Goal: Information Seeking & Learning: Learn about a topic

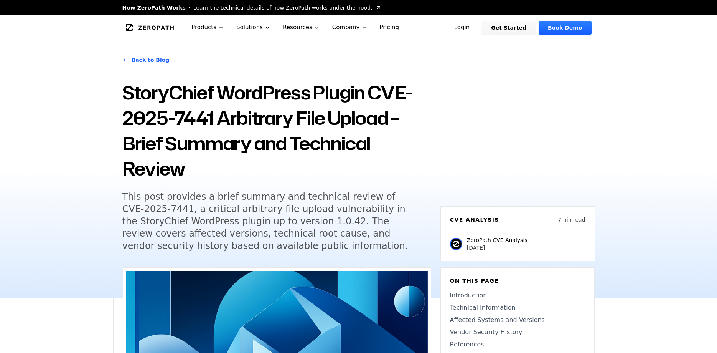
click at [277, 190] on h5 "This post provides a brief summary and technical review of CVE-2025-7441, a cri…" at bounding box center [269, 220] width 295 height 61
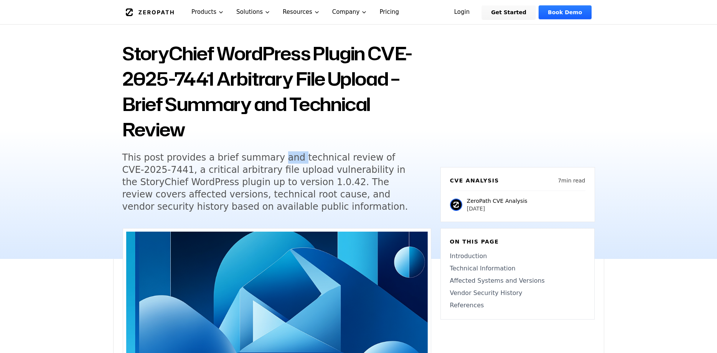
drag, startPoint x: 0, startPoint y: 0, endPoint x: 278, endPoint y: 159, distance: 320.3
click at [277, 159] on h5 "This post provides a brief summary and technical review of CVE-2025-7441, a cri…" at bounding box center [269, 181] width 295 height 61
drag, startPoint x: 278, startPoint y: 159, endPoint x: 296, endPoint y: 160, distance: 18.4
click at [278, 159] on h5 "This post provides a brief summary and technical review of CVE-2025-7441, a cri…" at bounding box center [269, 181] width 295 height 61
click at [309, 160] on h5 "This post provides a brief summary and technical review of CVE-2025-7441, a cri…" at bounding box center [269, 181] width 295 height 61
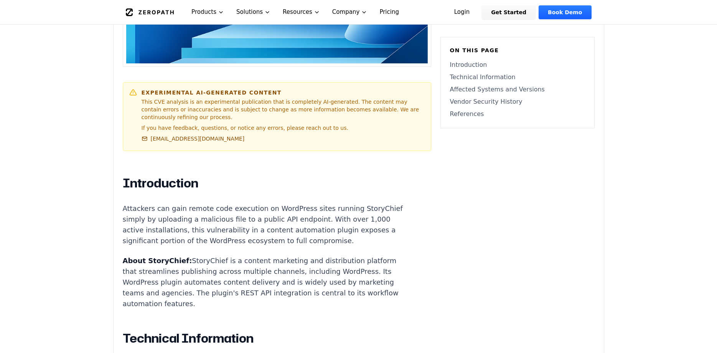
scroll to position [431, 0]
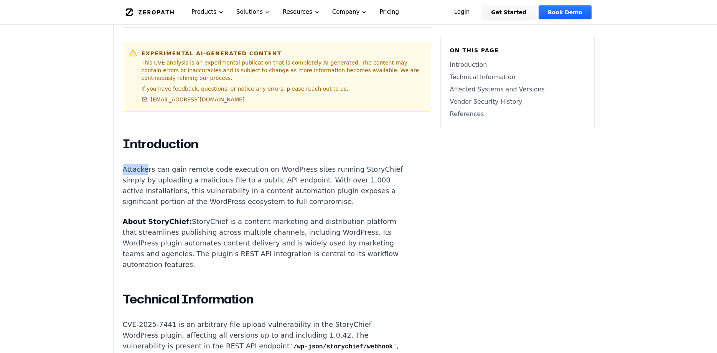
drag, startPoint x: 121, startPoint y: 162, endPoint x: 146, endPoint y: 162, distance: 25.3
click at [155, 164] on p "Attackers can gain remote code execution on WordPress sites running StoryChief …" at bounding box center [266, 185] width 286 height 43
click at [178, 164] on p "Attackers can gain remote code execution on WordPress sites running StoryChief …" at bounding box center [266, 185] width 286 height 43
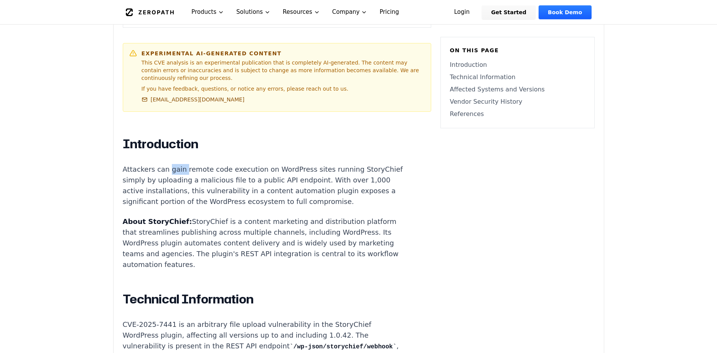
drag, startPoint x: 178, startPoint y: 162, endPoint x: 186, endPoint y: 162, distance: 8.1
click at [178, 164] on p "Attackers can gain remote code execution on WordPress sites running StoryChief …" at bounding box center [266, 185] width 286 height 43
drag, startPoint x: 294, startPoint y: 160, endPoint x: 212, endPoint y: 170, distance: 82.8
click at [212, 171] on p "Attackers can gain remote code execution on WordPress sites running StoryChief …" at bounding box center [266, 185] width 286 height 43
click at [212, 170] on p "Attackers can gain remote code execution on WordPress sites running StoryChief …" at bounding box center [266, 185] width 286 height 43
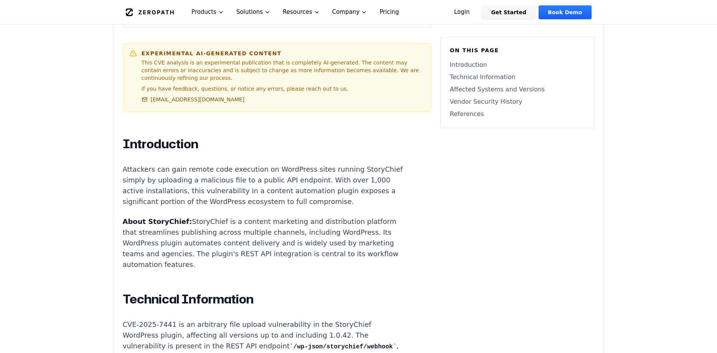
click at [218, 171] on p "Attackers can gain remote code execution on WordPress sites running StoryChief …" at bounding box center [266, 185] width 286 height 43
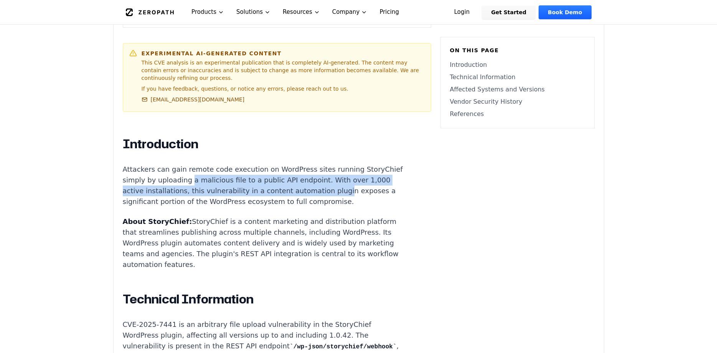
drag, startPoint x: 221, startPoint y: 171, endPoint x: 358, endPoint y: 179, distance: 138.0
click at [358, 179] on p "Attackers can gain remote code execution on WordPress sites running StoryChief …" at bounding box center [266, 185] width 286 height 43
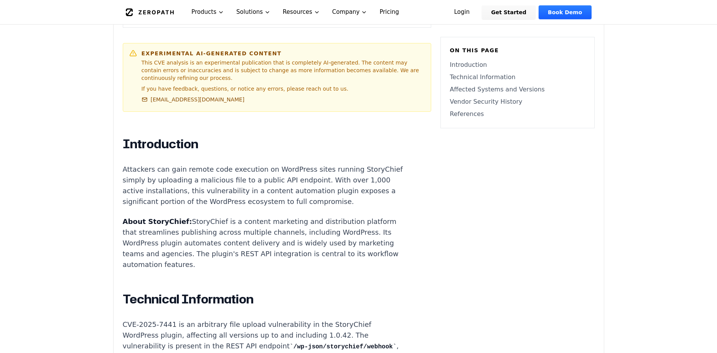
click at [173, 190] on p "Attackers can gain remote code execution on WordPress sites running StoryChief …" at bounding box center [266, 185] width 286 height 43
click at [192, 187] on p "Attackers can gain remote code execution on WordPress sites running StoryChief …" at bounding box center [266, 185] width 286 height 43
click at [285, 185] on p "Attackers can gain remote code execution on WordPress sites running StoryChief …" at bounding box center [266, 185] width 286 height 43
click at [287, 184] on p "Attackers can gain remote code execution on WordPress sites running StoryChief …" at bounding box center [266, 185] width 286 height 43
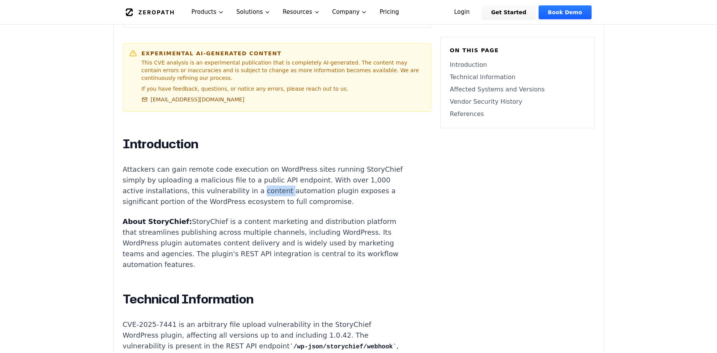
click at [287, 184] on p "Attackers can gain remote code execution on WordPress sites running StoryChief …" at bounding box center [266, 185] width 286 height 43
click at [288, 183] on p "Attackers can gain remote code execution on WordPress sites running StoryChief …" at bounding box center [266, 185] width 286 height 43
click at [163, 197] on p "Attackers can gain remote code execution on WordPress sites running StoryChief …" at bounding box center [266, 185] width 286 height 43
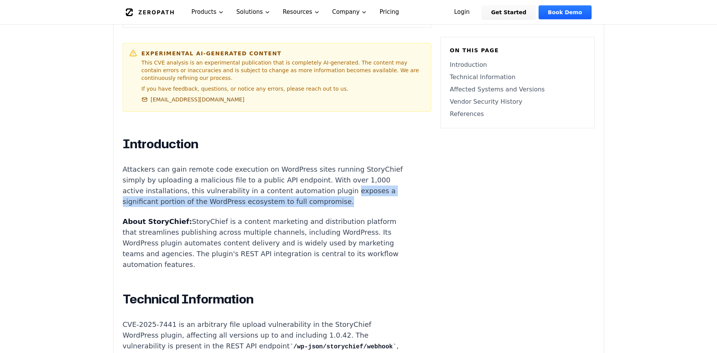
drag, startPoint x: 119, startPoint y: 195, endPoint x: 375, endPoint y: 193, distance: 255.2
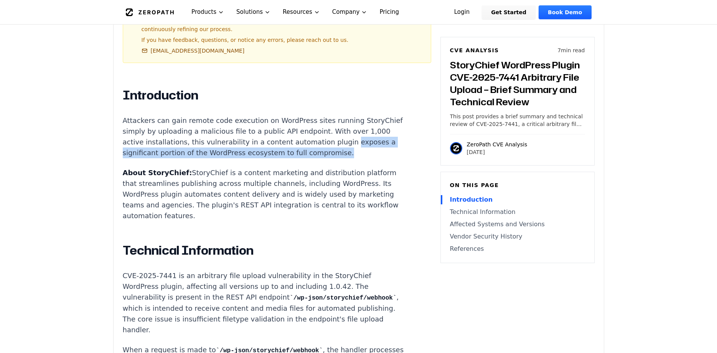
scroll to position [509, 0]
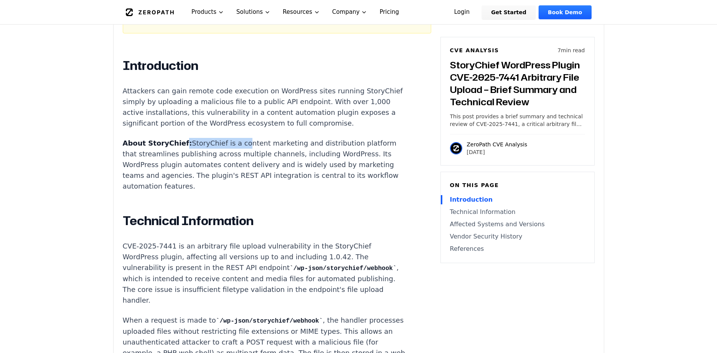
drag, startPoint x: 177, startPoint y: 137, endPoint x: 230, endPoint y: 136, distance: 53.7
click at [230, 138] on p "About StoryChief: StoryChief is a content marketing and distribution platform t…" at bounding box center [266, 165] width 286 height 54
click at [264, 138] on p "About StoryChief: StoryChief is a content marketing and distribution platform t…" at bounding box center [266, 165] width 286 height 54
click at [294, 138] on p "About StoryChief: StoryChief is a content marketing and distribution platform t…" at bounding box center [266, 165] width 286 height 54
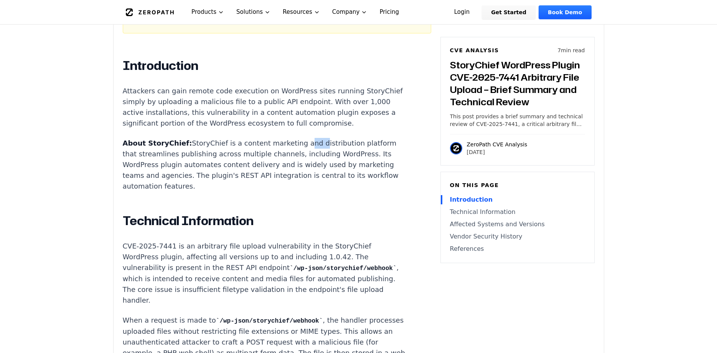
click at [295, 138] on p "About StoryChief: StoryChief is a content marketing and distribution platform t…" at bounding box center [266, 165] width 286 height 54
click at [305, 138] on p "About StoryChief: StoryChief is a content marketing and distribution platform t…" at bounding box center [266, 165] width 286 height 54
click at [338, 138] on p "About StoryChief: StoryChief is a content marketing and distribution platform t…" at bounding box center [266, 165] width 286 height 54
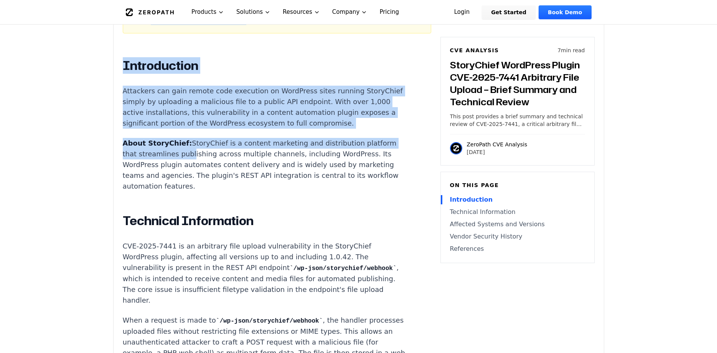
drag, startPoint x: 113, startPoint y: 146, endPoint x: 185, endPoint y: 147, distance: 71.4
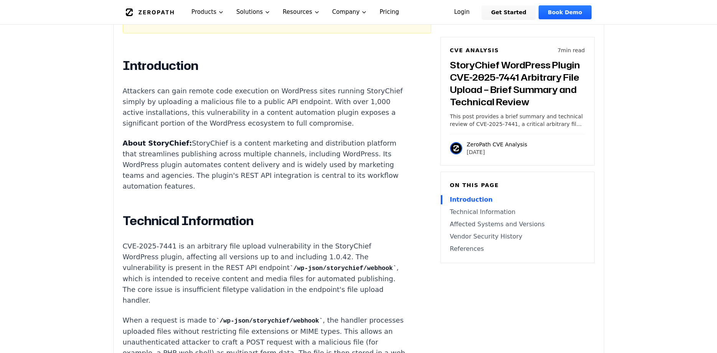
click at [186, 147] on p "About StoryChief: StoryChief is a content marketing and distribution platform t…" at bounding box center [266, 165] width 286 height 54
drag, startPoint x: 296, startPoint y: 149, endPoint x: 325, endPoint y: 150, distance: 29.6
click at [320, 150] on p "About StoryChief: StoryChief is a content marketing and distribution platform t…" at bounding box center [266, 165] width 286 height 54
click at [337, 152] on p "About StoryChief: StoryChief is a content marketing and distribution platform t…" at bounding box center [266, 165] width 286 height 54
click at [338, 152] on p "About StoryChief: StoryChief is a content marketing and distribution platform t…" at bounding box center [266, 165] width 286 height 54
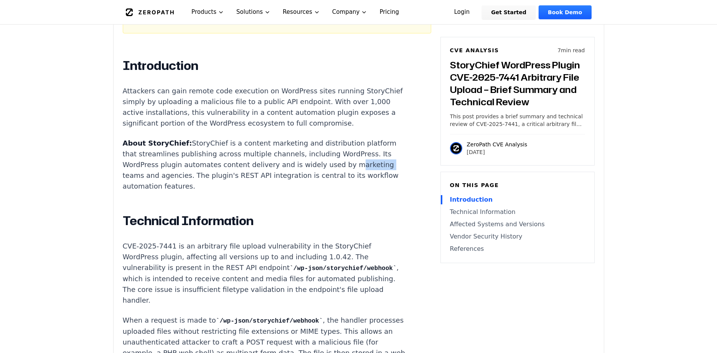
click at [338, 152] on p "About StoryChief: StoryChief is a content marketing and distribution platform t…" at bounding box center [266, 165] width 286 height 54
click at [310, 155] on p "About StoryChief: StoryChief is a content marketing and distribution platform t…" at bounding box center [266, 165] width 286 height 54
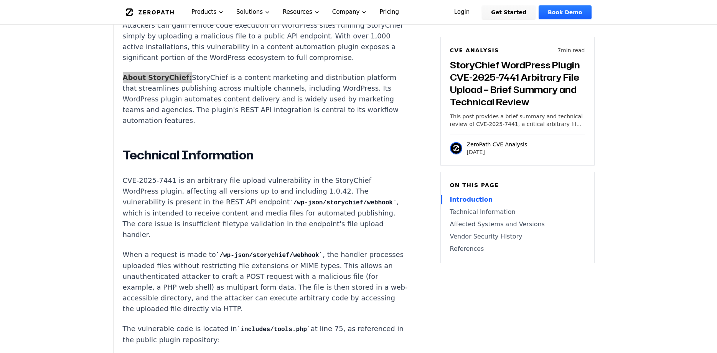
scroll to position [587, 0]
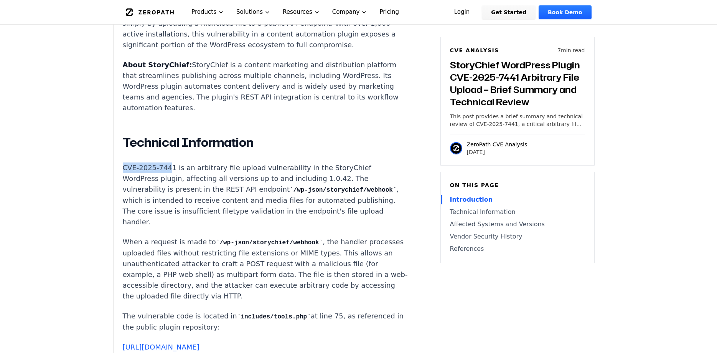
drag, startPoint x: 124, startPoint y: 158, endPoint x: 184, endPoint y: 152, distance: 59.8
click at [195, 162] on p "CVE-2025-7441 is an arbitrary file upload vulnerability in the StoryChief WordP…" at bounding box center [266, 194] width 286 height 65
drag, startPoint x: 276, startPoint y: 170, endPoint x: 276, endPoint y: 180, distance: 9.6
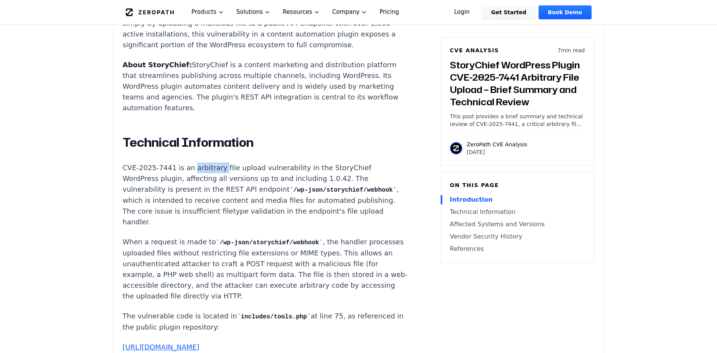
click at [272, 180] on p "CVE-2025-7441 is an arbitrary file upload vulnerability in the StoryChief WordP…" at bounding box center [266, 194] width 286 height 65
click at [302, 187] on code "/wp-json/storychief/webhook" at bounding box center [343, 190] width 107 height 7
click at [307, 187] on code "/wp-json/storychief/webhook" at bounding box center [343, 190] width 107 height 7
click at [131, 203] on p "CVE-2025-7441 is an arbitrary file upload vulnerability in the StoryChief WordP…" at bounding box center [266, 194] width 286 height 65
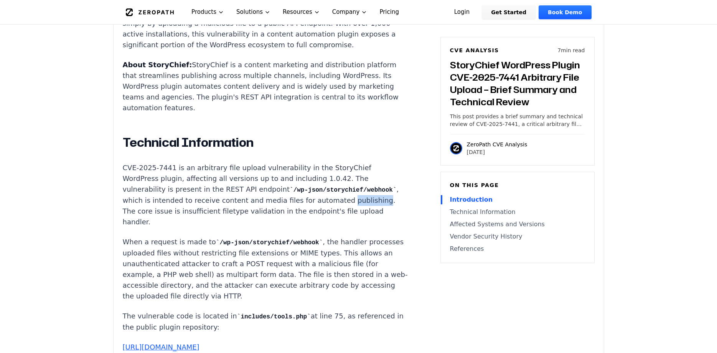
click at [131, 203] on p "CVE-2025-7441 is an arbitrary file upload vulnerability in the StoryChief WordP…" at bounding box center [266, 194] width 286 height 65
click at [160, 194] on p "CVE-2025-7441 is an arbitrary file upload vulnerability in the StoryChief WordP…" at bounding box center [266, 194] width 286 height 65
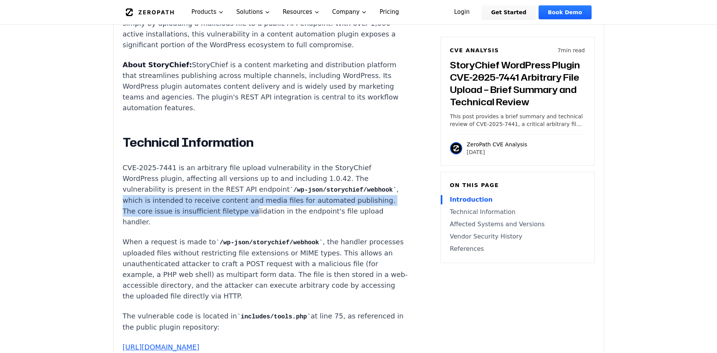
drag, startPoint x: 152, startPoint y: 192, endPoint x: 274, endPoint y: 206, distance: 123.2
click at [274, 206] on p "CVE-2025-7441 is an arbitrary file upload vulnerability in the StoryChief WordP…" at bounding box center [266, 194] width 286 height 65
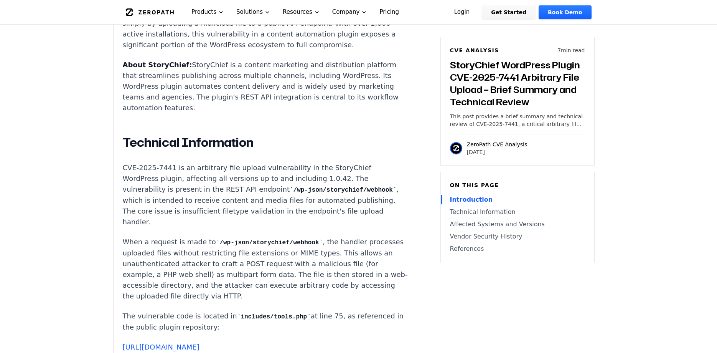
drag, startPoint x: 181, startPoint y: 214, endPoint x: 176, endPoint y: 215, distance: 5.0
click at [181, 214] on p "CVE-2025-7441 is an arbitrary file upload vulnerability in the StoryChief WordP…" at bounding box center [266, 194] width 286 height 65
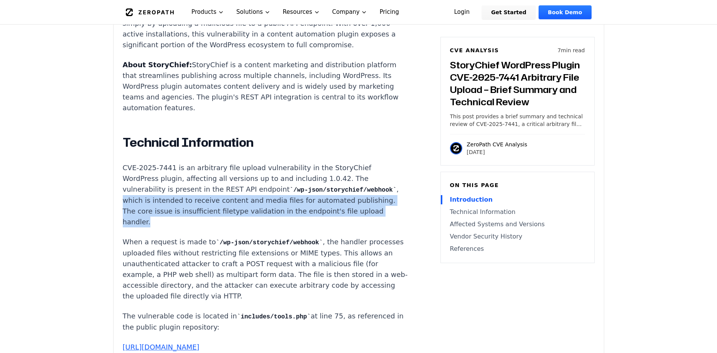
drag, startPoint x: 166, startPoint y: 213, endPoint x: 153, endPoint y: 192, distance: 24.8
click at [153, 192] on p "CVE-2025-7441 is an arbitrary file upload vulnerability in the StoryChief WordP…" at bounding box center [266, 194] width 286 height 65
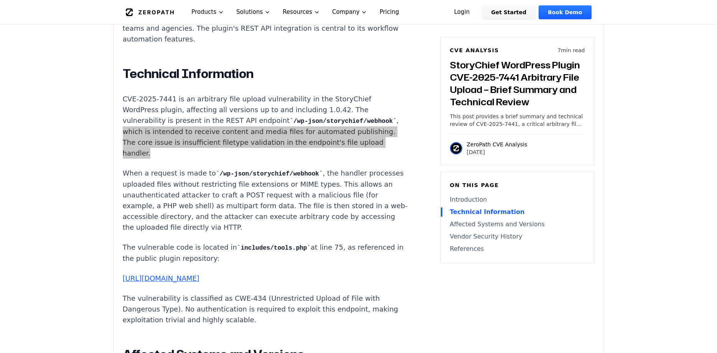
scroll to position [665, 0]
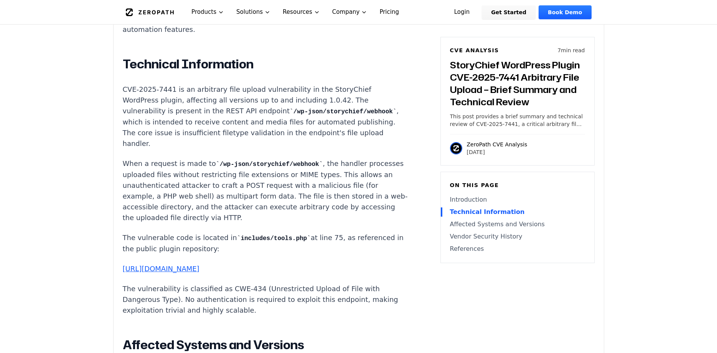
click at [177, 160] on p "When a request is made to /wp-json/storychief/webhook , the handler processes u…" at bounding box center [266, 190] width 286 height 65
click at [300, 183] on p "When a request is made to /wp-json/storychief/webhook , the handler processes u…" at bounding box center [266, 190] width 286 height 65
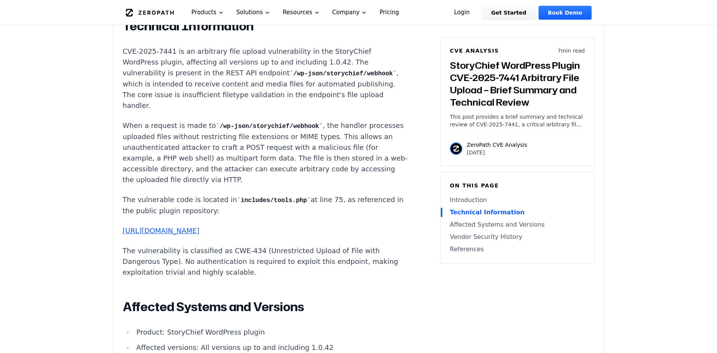
scroll to position [705, 0]
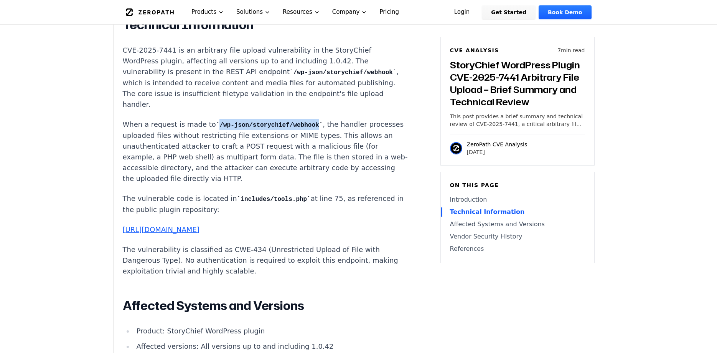
drag, startPoint x: 301, startPoint y: 116, endPoint x: 210, endPoint y: 118, distance: 90.6
click at [216, 122] on code "/wp-json/storychief/webhook" at bounding box center [269, 125] width 107 height 7
copy code "/wp-json/storychief/webhook"
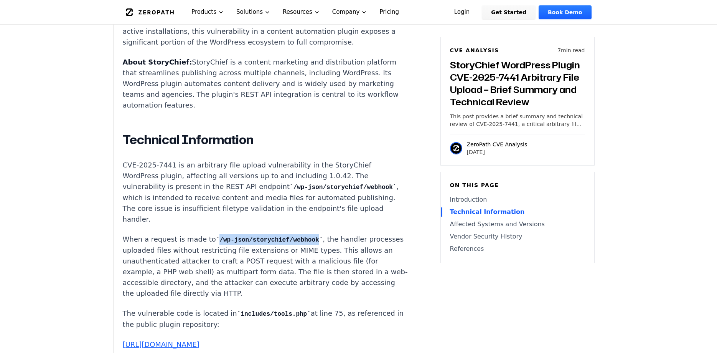
scroll to position [587, 0]
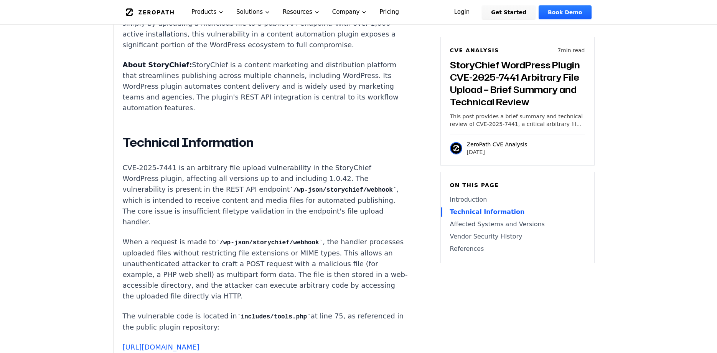
click at [119, 236] on div "Experimental AI-Generated Content This CVE analysis is an experimental publicat…" at bounding box center [359, 235] width 490 height 1110
click at [173, 257] on p "When a request is made to /wp-json/storychief/webhook , the handler processes u…" at bounding box center [266, 268] width 286 height 65
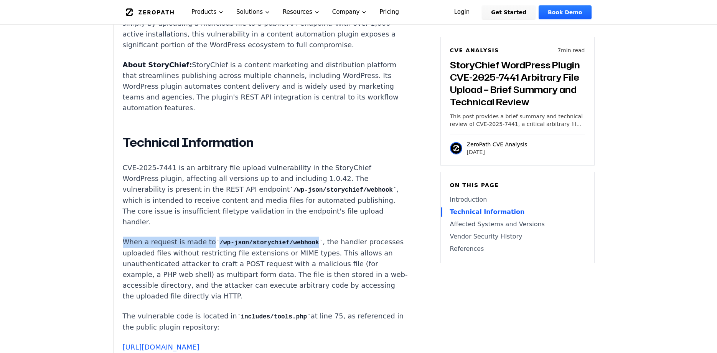
click at [173, 257] on p "When a request is made to /wp-json/storychief/webhook , the handler processes u…" at bounding box center [266, 268] width 286 height 65
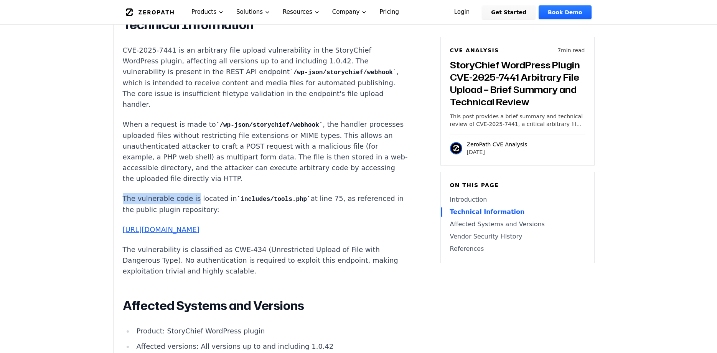
drag, startPoint x: 122, startPoint y: 190, endPoint x: 197, endPoint y: 188, distance: 75.6
click at [194, 188] on div "Experimental AI-Generated Content This CVE analysis is an experimental publicat…" at bounding box center [359, 117] width 490 height 1110
click at [197, 193] on p "The vulnerable code is located in includes/tools.php at line 75, as referenced …" at bounding box center [266, 204] width 286 height 22
click at [198, 193] on p "The vulnerable code is located in includes/tools.php at line 75, as referenced …" at bounding box center [266, 204] width 286 height 22
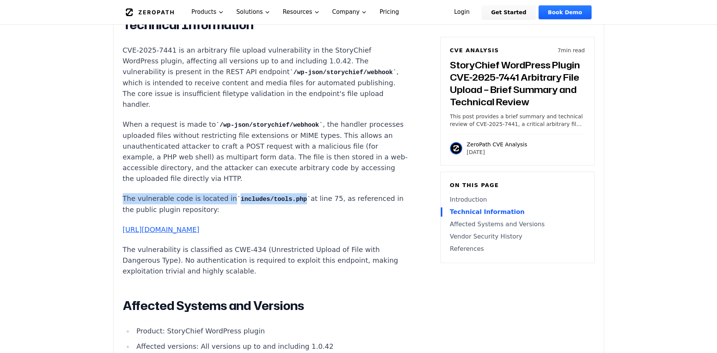
click at [237, 196] on code "includes/tools.php" at bounding box center [274, 199] width 74 height 7
drag, startPoint x: 288, startPoint y: 188, endPoint x: 242, endPoint y: 189, distance: 46.1
click at [242, 196] on code "includes/tools.php" at bounding box center [274, 199] width 74 height 7
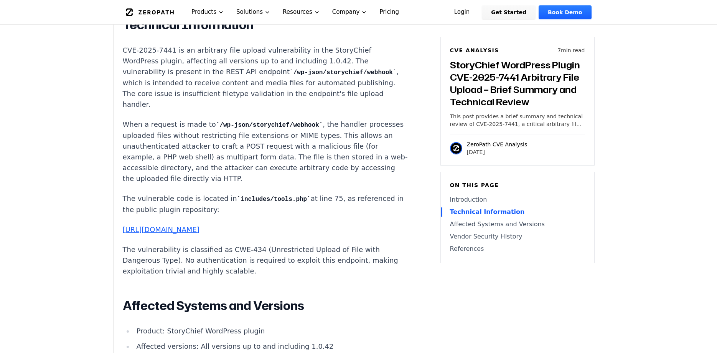
click at [237, 196] on code "includes/tools.php" at bounding box center [274, 199] width 74 height 7
drag, startPoint x: 266, startPoint y: 200, endPoint x: 114, endPoint y: 192, distance: 152.6
click at [112, 192] on main "How ZeroPath Works Learn the technical details of how ZeroPath works under the …" at bounding box center [358, 347] width 717 height 2105
click at [135, 193] on p "The vulnerable code is located in includes/tools.php at line 75, as referenced …" at bounding box center [266, 204] width 286 height 22
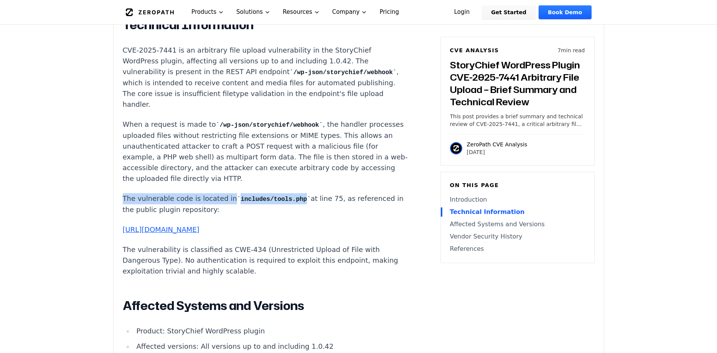
click at [135, 193] on p "The vulnerable code is located in includes/tools.php at line 75, as referenced …" at bounding box center [266, 204] width 286 height 22
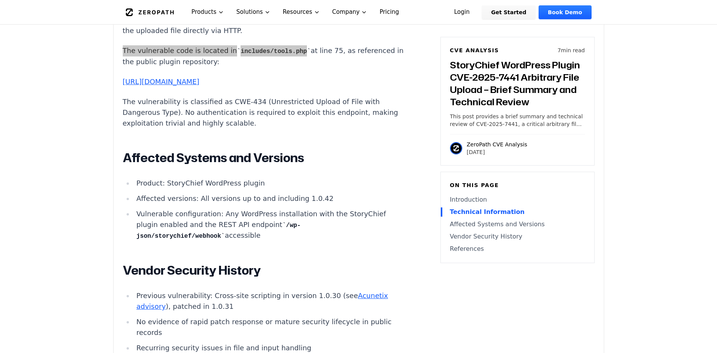
scroll to position [861, 0]
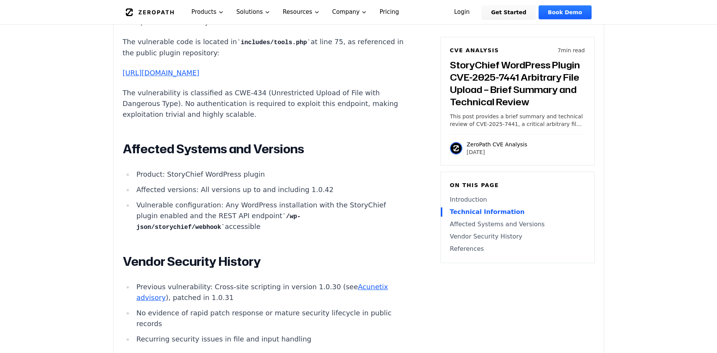
click at [224, 138] on div "Introduction Attackers can gain remote code execution on WordPress sites runnin…" at bounding box center [266, 93] width 286 height 775
click at [200, 69] on link "[URL][DOMAIN_NAME]" at bounding box center [161, 73] width 77 height 8
click at [187, 89] on p "The vulnerability is classified as CWE-434 (Unrestricted Upload of File with Da…" at bounding box center [266, 104] width 286 height 32
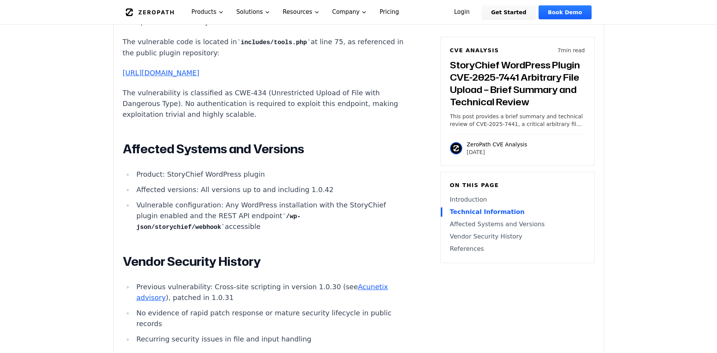
click at [172, 199] on ul "Product: StoryChief WordPress plugin Affected versions: All versions up to and …" at bounding box center [266, 201] width 286 height 64
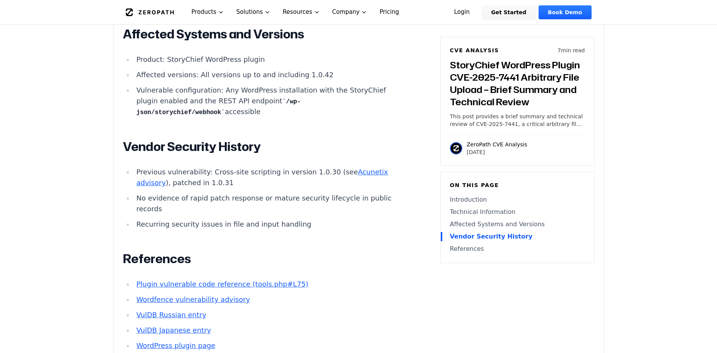
scroll to position [939, 0]
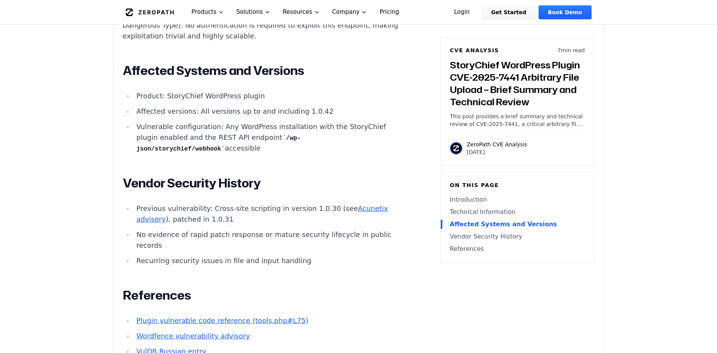
click at [203, 187] on h2 "Vendor Security History" at bounding box center [266, 182] width 286 height 15
click at [300, 140] on code "/wp-json/storychief/webhook" at bounding box center [218, 144] width 164 height 18
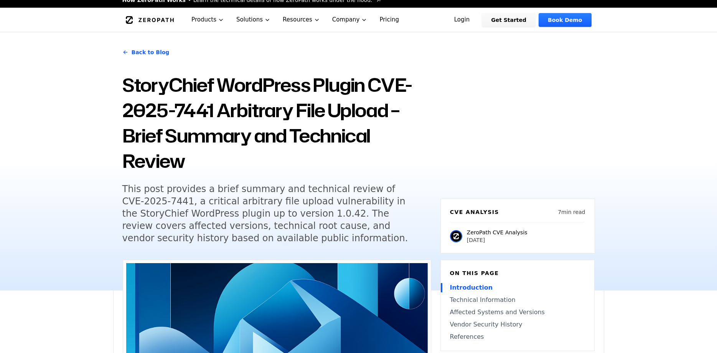
scroll to position [0, 0]
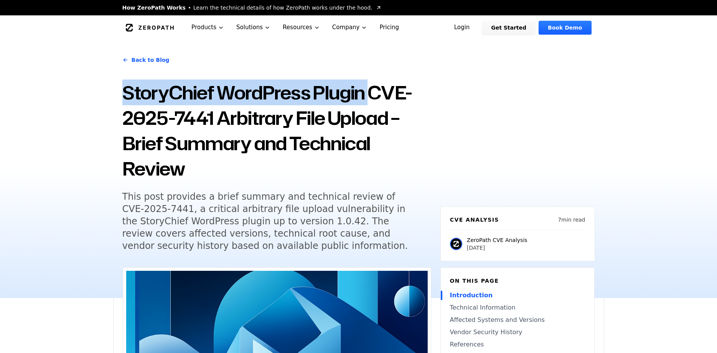
drag, startPoint x: 123, startPoint y: 96, endPoint x: 371, endPoint y: 78, distance: 248.5
click at [371, 78] on div "Back to Blog StoryChief WordPress Plugin CVE-2025-7441 Arbitrary File Upload – …" at bounding box center [276, 155] width 309 height 212
copy h1 "StoryChief WordPress Plugin"
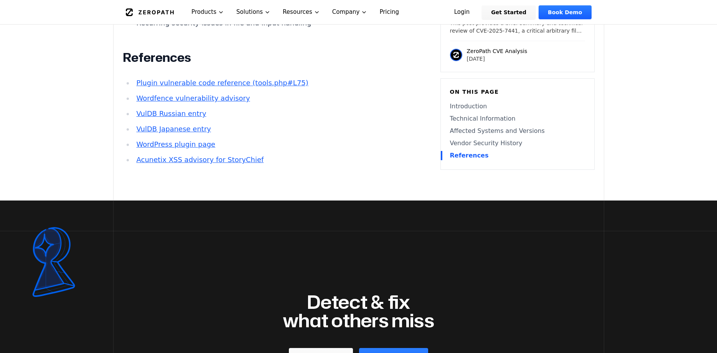
scroll to position [1135, 0]
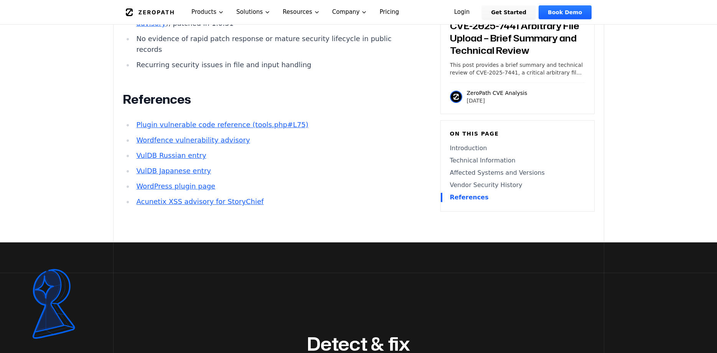
click at [170, 103] on h2 "References" at bounding box center [266, 99] width 286 height 15
click at [199, 127] on link "Plugin vulnerable code reference (tools.php#L75)" at bounding box center [222, 125] width 172 height 8
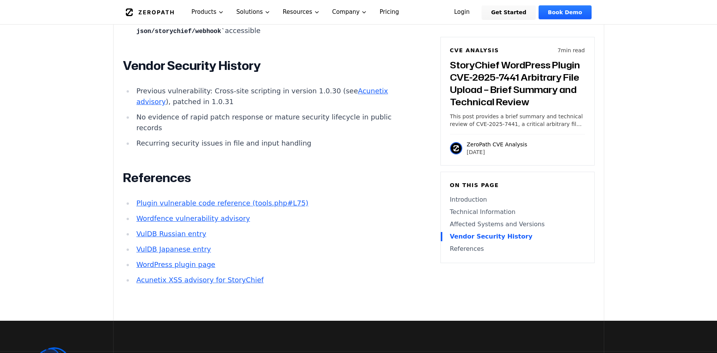
scroll to position [1018, 0]
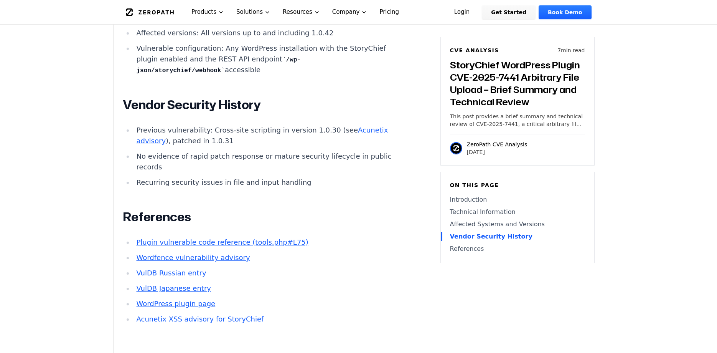
click at [239, 185] on li "Recurring security issues in file and input handling" at bounding box center [271, 182] width 275 height 11
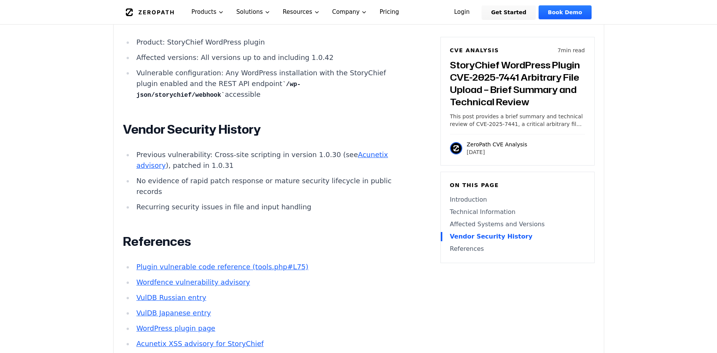
scroll to position [979, 0]
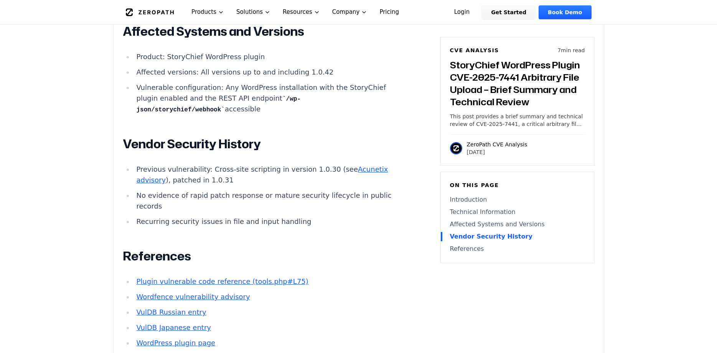
click at [245, 196] on li "No evidence of rapid patch response or mature security lifecycle in public reco…" at bounding box center [271, 200] width 275 height 21
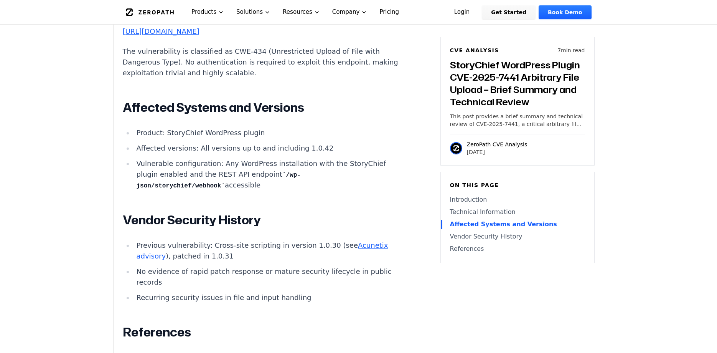
scroll to position [900, 0]
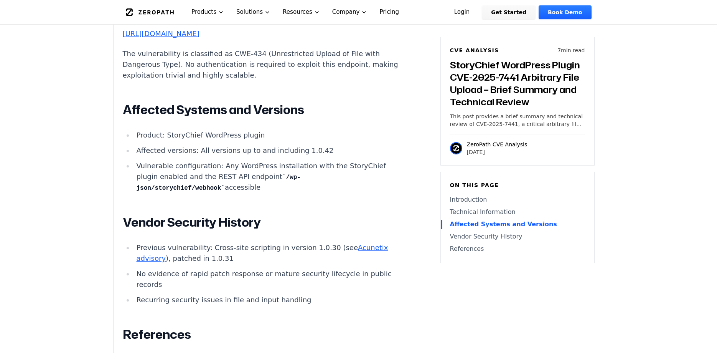
drag, startPoint x: 224, startPoint y: 183, endPoint x: 172, endPoint y: 125, distance: 78.1
click at [181, 135] on ul "Product: StoryChief WordPress plugin Affected versions: All versions up to and …" at bounding box center [266, 162] width 286 height 64
click at [134, 113] on h2 "Affected Systems and Versions" at bounding box center [266, 109] width 286 height 15
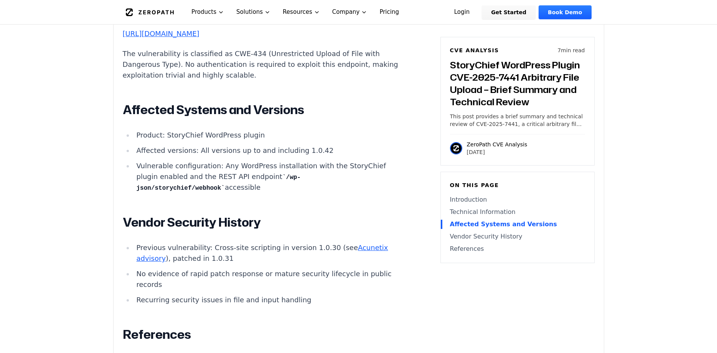
click at [222, 168] on li "Vulnerable configuration: Any WordPress installation with the StoryChief plugin…" at bounding box center [271, 176] width 275 height 33
drag, startPoint x: 271, startPoint y: 178, endPoint x: 341, endPoint y: 171, distance: 71.0
click at [341, 171] on li "Vulnerable configuration: Any WordPress installation with the StoryChief plugin…" at bounding box center [271, 176] width 275 height 33
click at [322, 175] on li "Vulnerable configuration: Any WordPress installation with the StoryChief plugin…" at bounding box center [271, 176] width 275 height 33
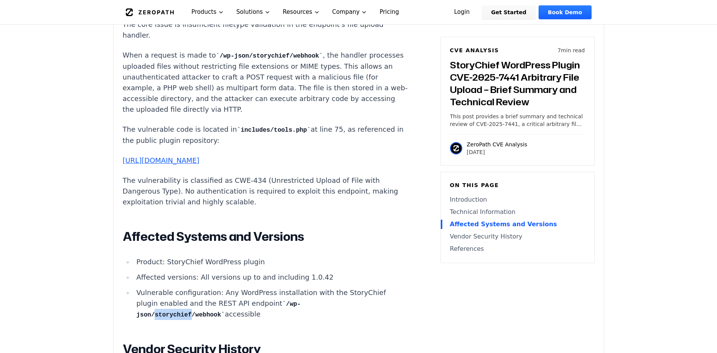
scroll to position [744, 0]
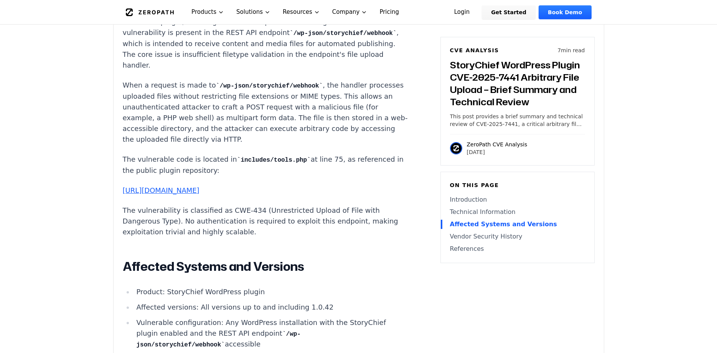
click at [287, 213] on p "The vulnerability is classified as CWE-434 (Unrestricted Upload of File with Da…" at bounding box center [266, 221] width 286 height 32
click at [297, 213] on p "The vulnerability is classified as CWE-434 (Unrestricted Upload of File with Da…" at bounding box center [266, 221] width 286 height 32
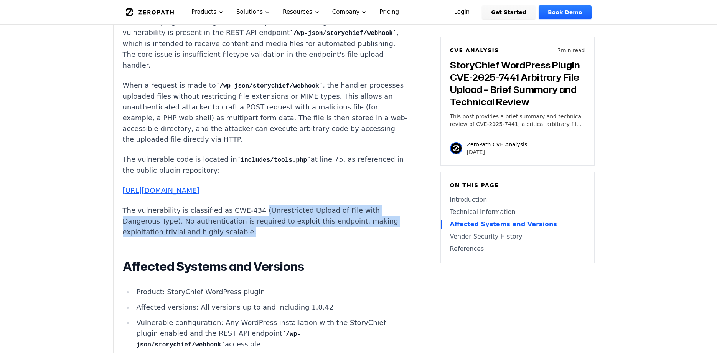
drag, startPoint x: 250, startPoint y: 210, endPoint x: 353, endPoint y: 236, distance: 106.5
click at [353, 236] on p "The vulnerability is classified as CWE-434 (Unrestricted Upload of File with Da…" at bounding box center [266, 221] width 286 height 32
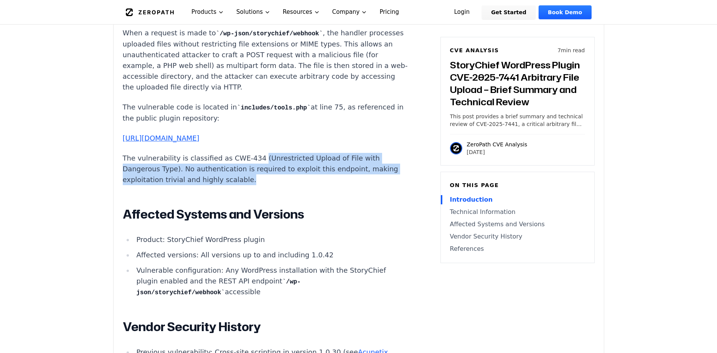
scroll to position [783, 0]
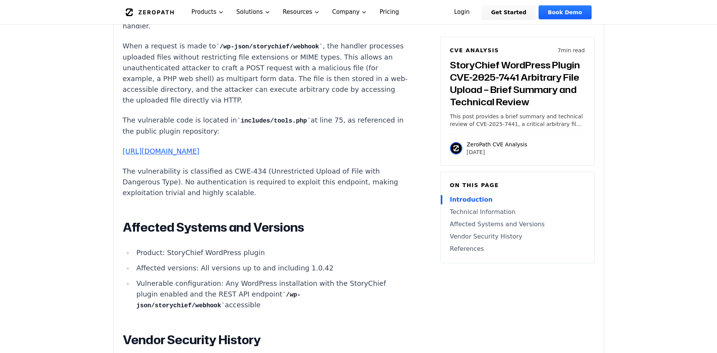
click at [231, 209] on div "Introduction Attackers can gain remote code execution on WordPress sites runnin…" at bounding box center [266, 171] width 286 height 775
click at [308, 115] on p "The vulnerable code is located in includes/tools.php at line 75, as referenced …" at bounding box center [266, 126] width 286 height 22
